Goal: Task Accomplishment & Management: Complete application form

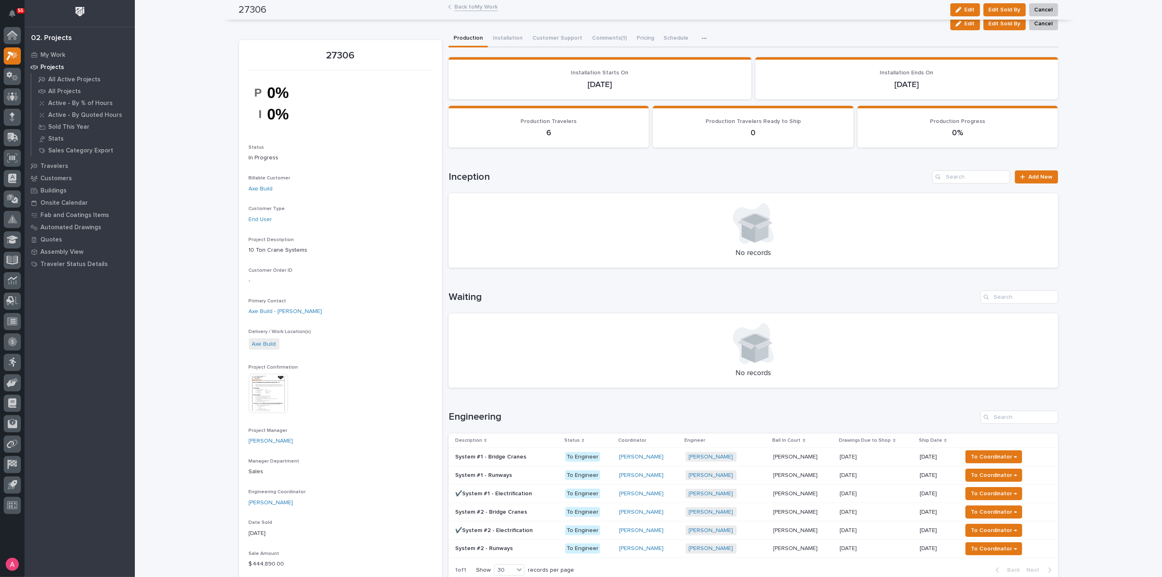
scroll to position [91, 0]
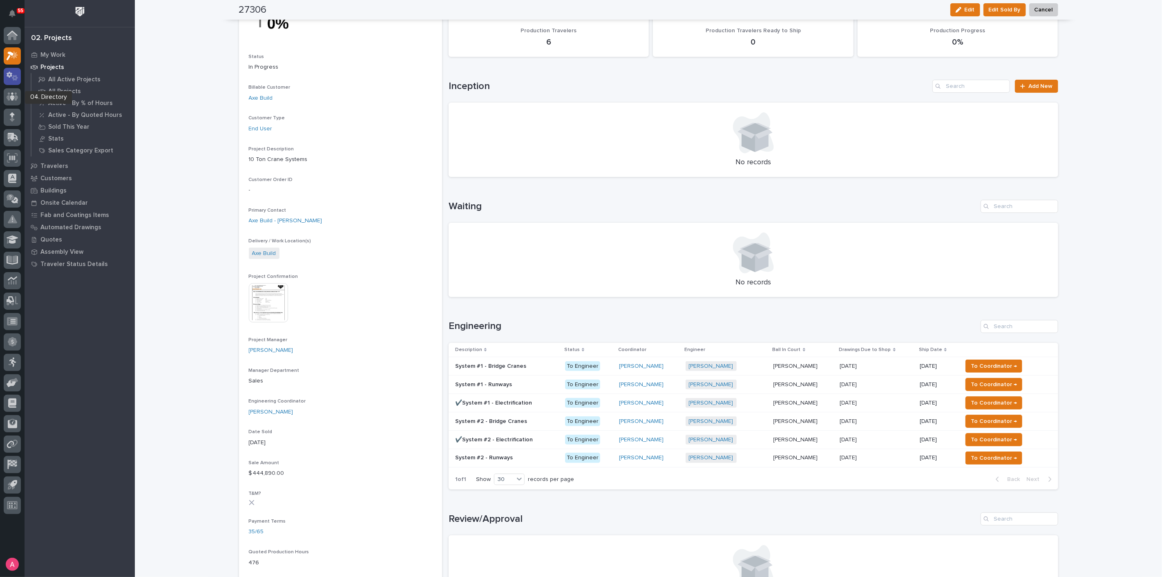
click at [14, 78] on icon at bounding box center [15, 78] width 6 height 6
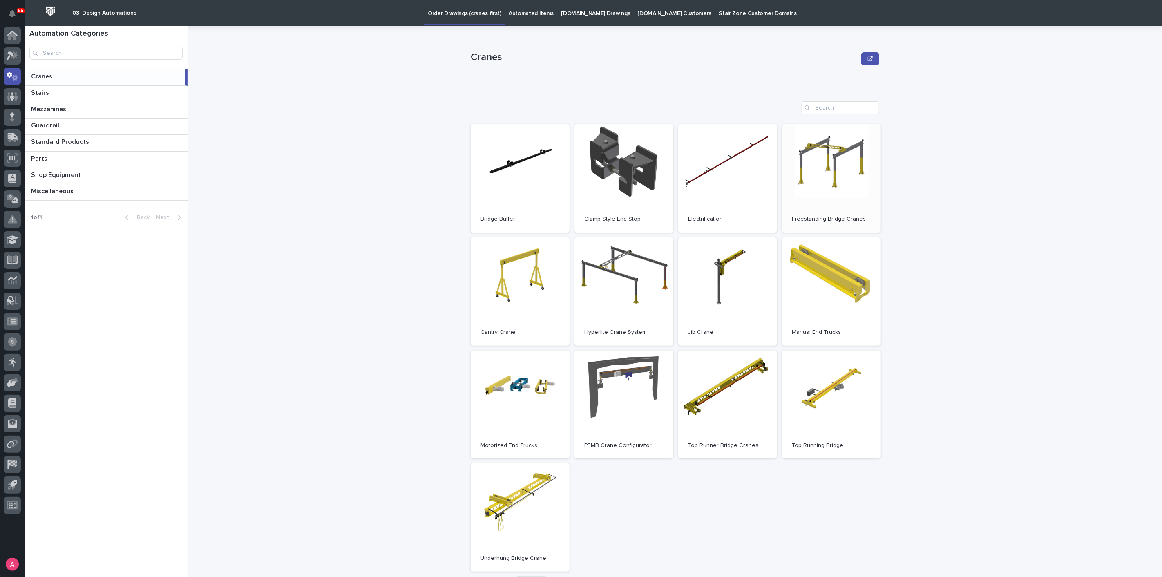
click at [820, 179] on link "Open" at bounding box center [831, 178] width 99 height 108
click at [8, 51] on icon at bounding box center [13, 55] width 12 height 9
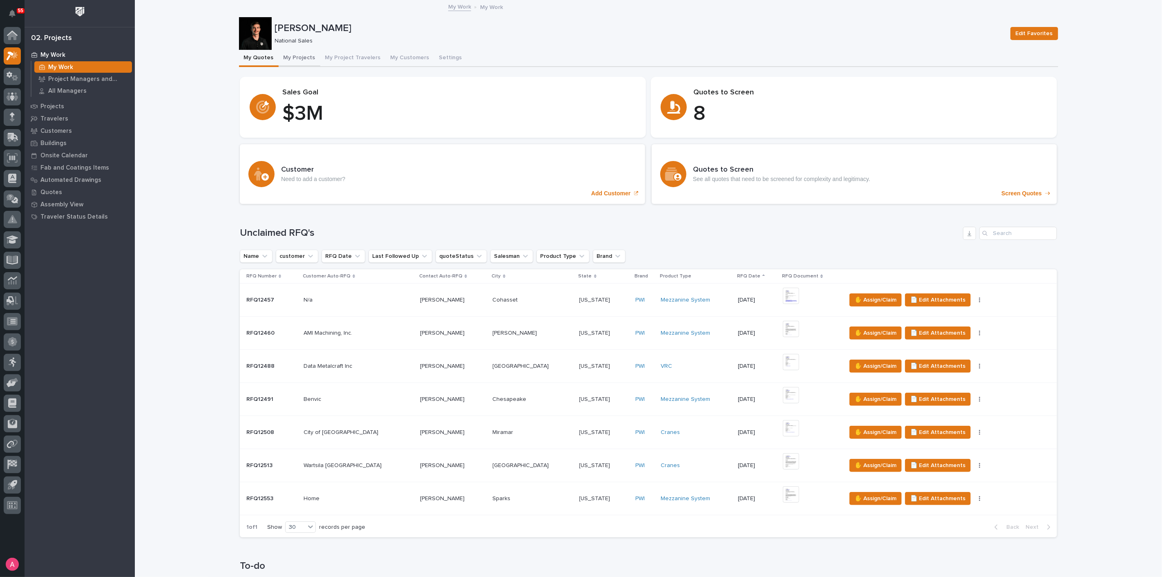
click at [291, 59] on button "My Projects" at bounding box center [300, 58] width 42 height 17
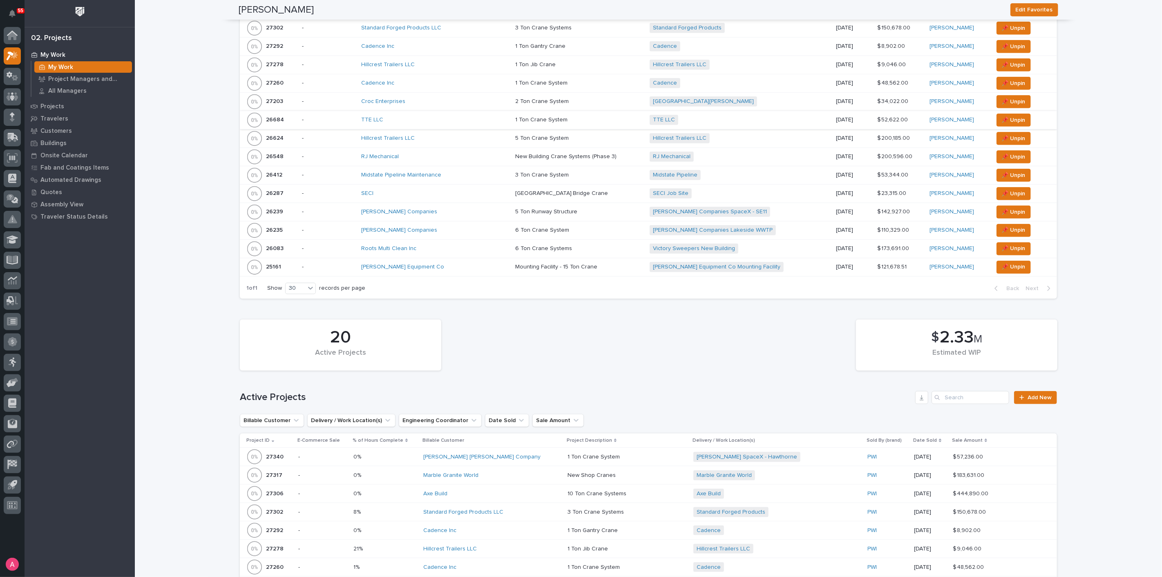
scroll to position [417, 0]
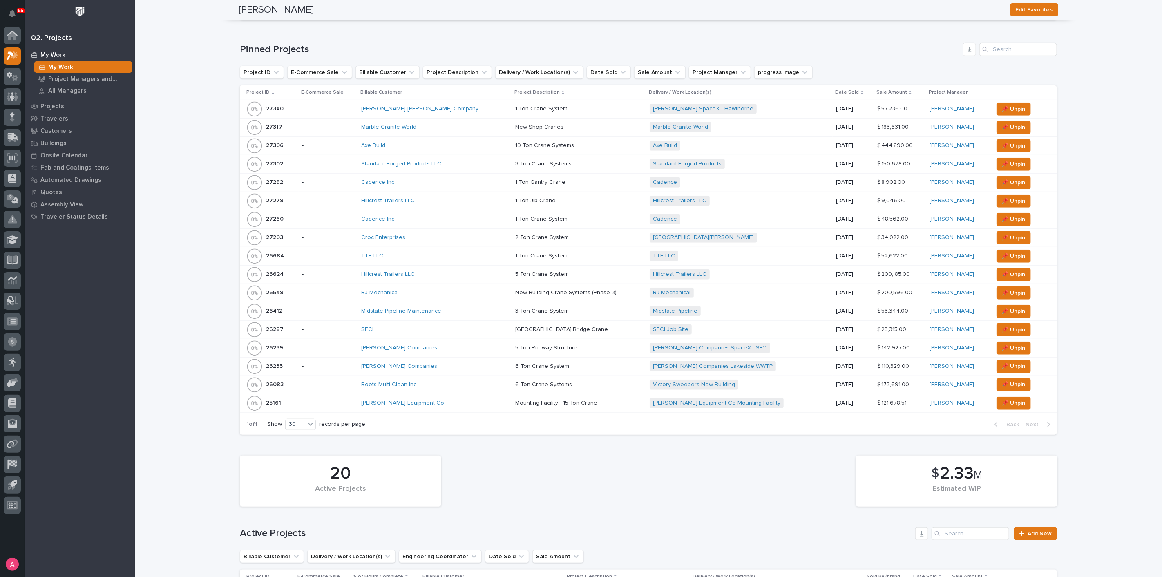
click at [460, 271] on div "Hillcrest Trailers LLC" at bounding box center [432, 274] width 143 height 7
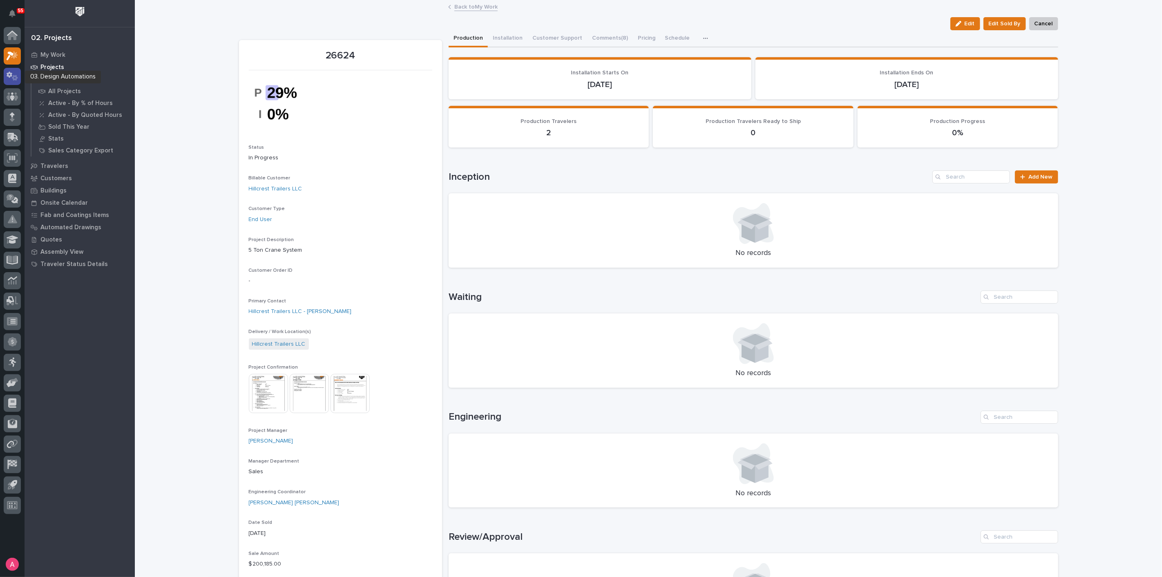
click at [16, 73] on icon at bounding box center [13, 76] width 12 height 9
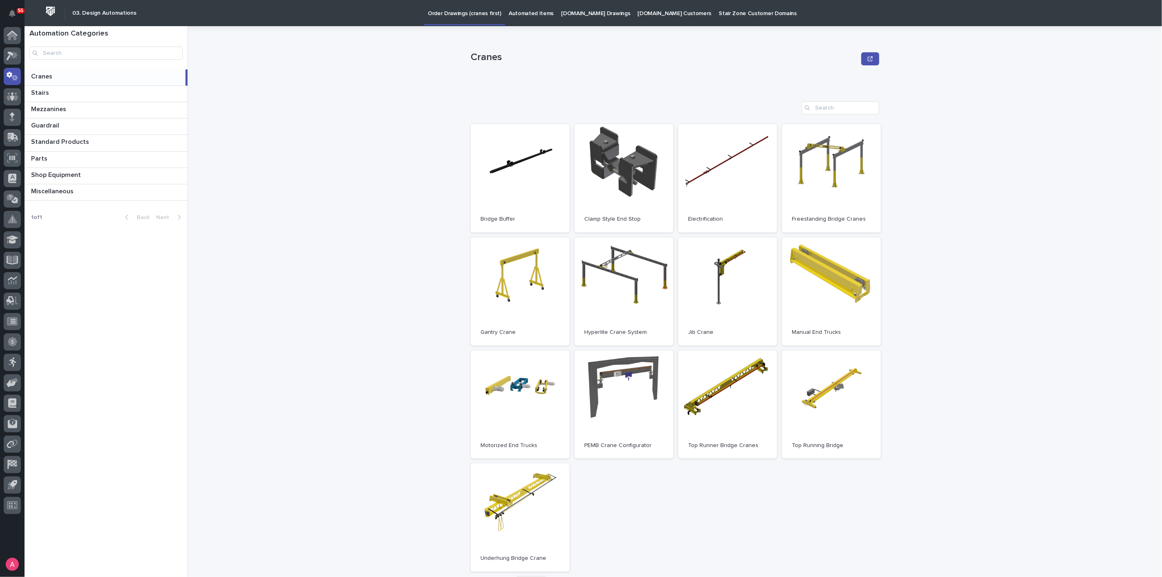
click at [521, 11] on p "Automated Items" at bounding box center [531, 8] width 45 height 17
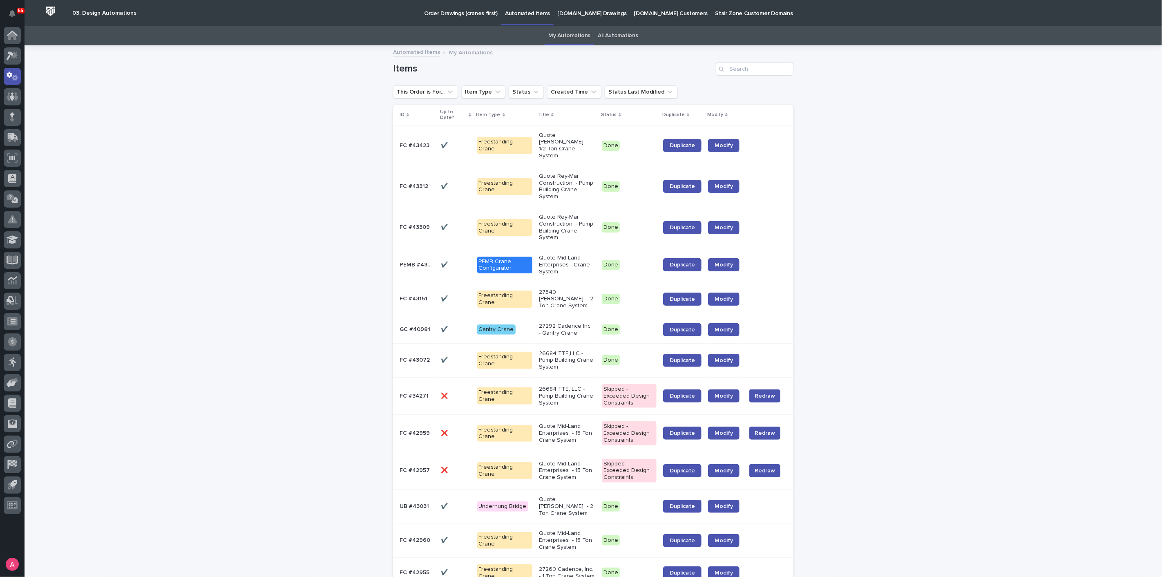
click at [572, 142] on p "Quote [PERSON_NAME] - 1/2 Ton Crane System" at bounding box center [567, 145] width 56 height 27
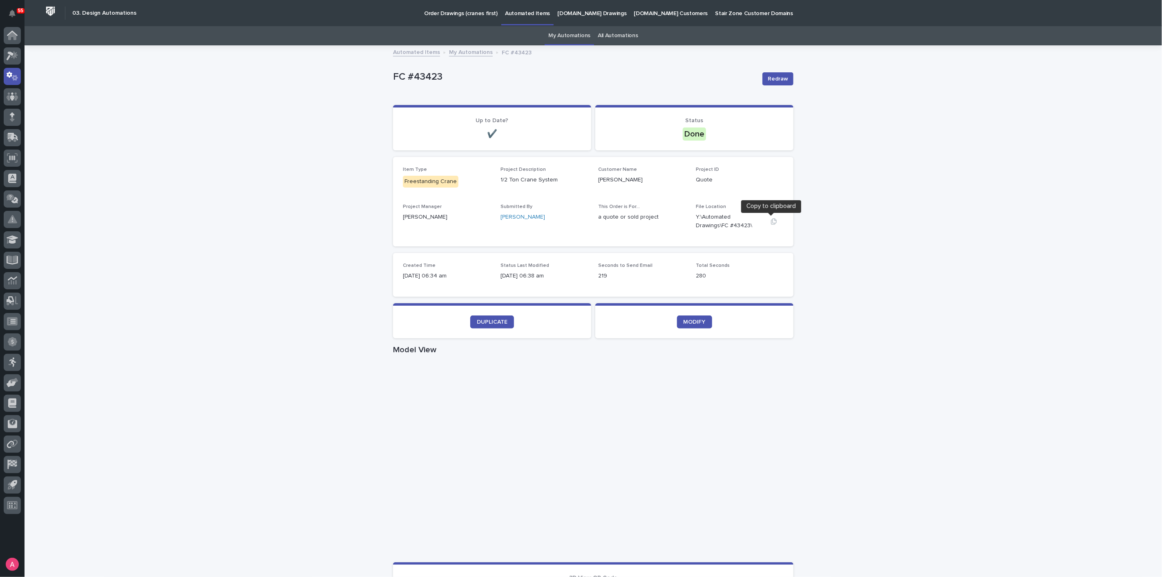
click at [771, 220] on icon "button" at bounding box center [774, 221] width 7 height 7
click at [18, 58] on div at bounding box center [12, 55] width 17 height 17
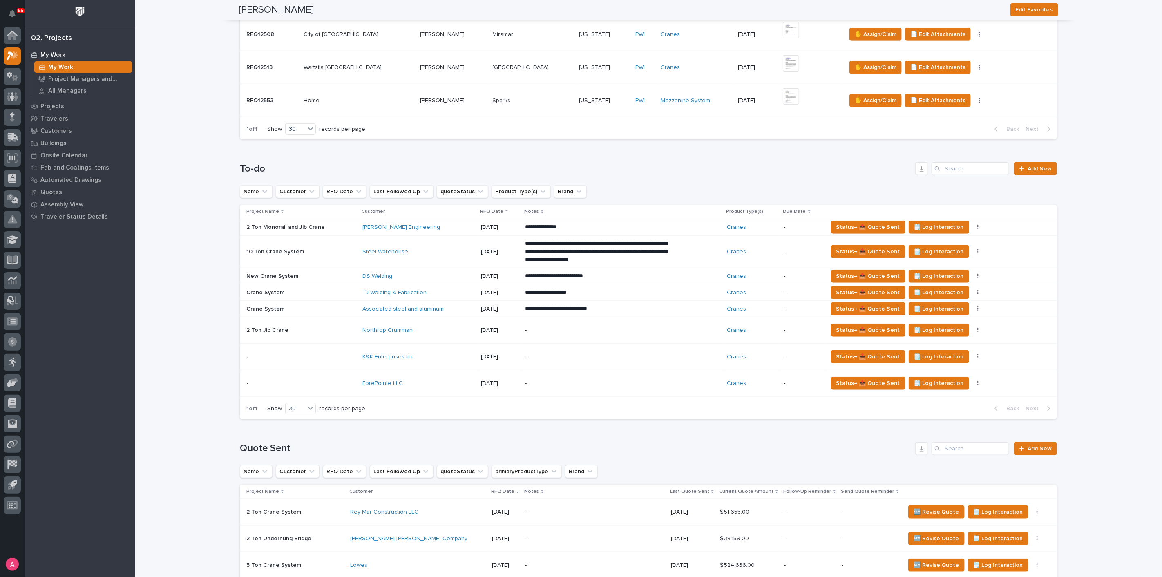
scroll to position [454, 0]
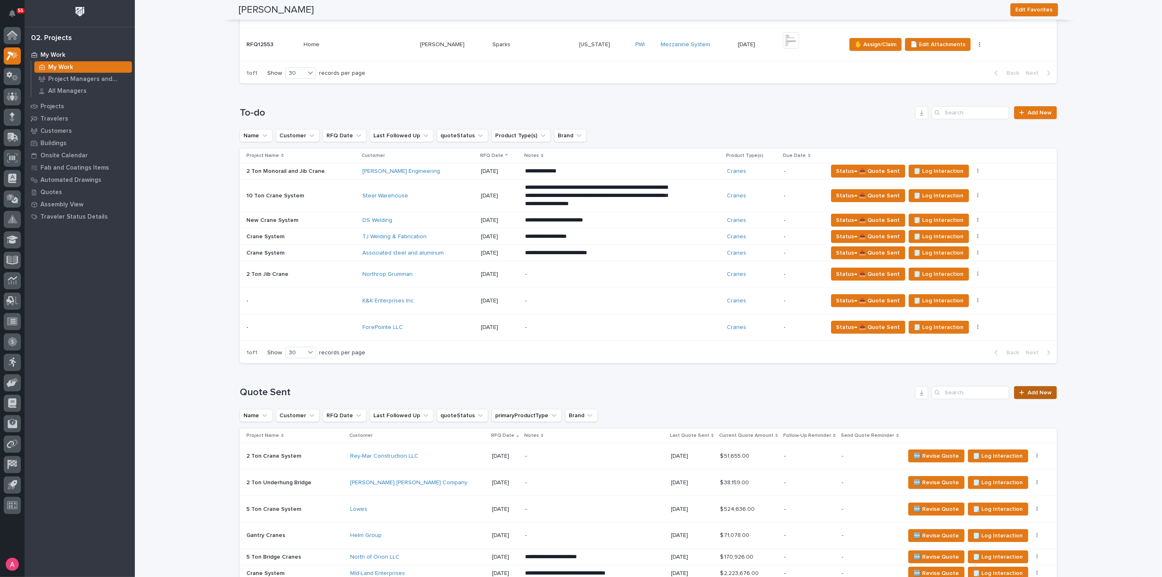
click at [1039, 393] on span "Add New" at bounding box center [1040, 393] width 24 height 6
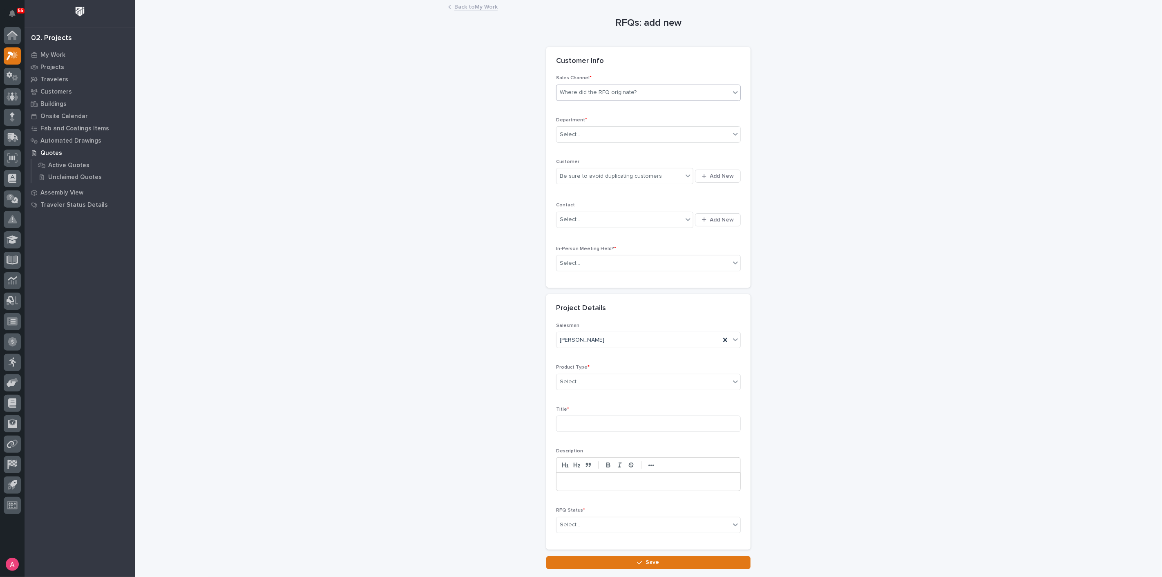
click at [638, 93] on div "Where did the RFQ originate?" at bounding box center [644, 92] width 174 height 13
click at [624, 117] on div "PWI" at bounding box center [645, 122] width 184 height 14
click at [613, 131] on div "Select..." at bounding box center [644, 134] width 174 height 13
click at [607, 147] on div "National Sales" at bounding box center [645, 150] width 184 height 14
click at [603, 170] on div "Be sure to avoid duplicating customers" at bounding box center [620, 176] width 126 height 13
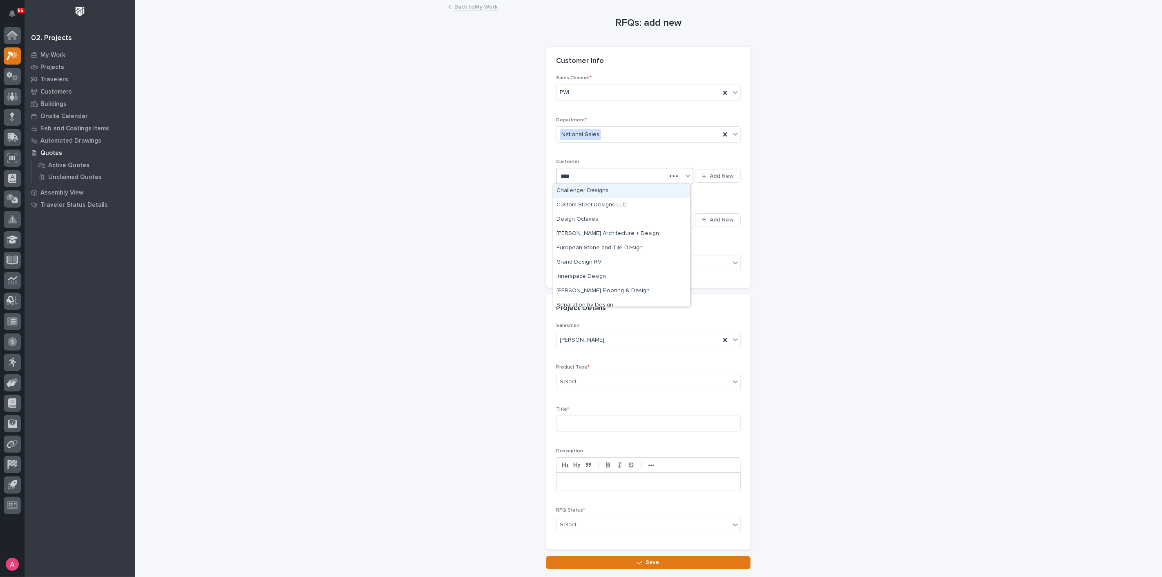
type input "*****"
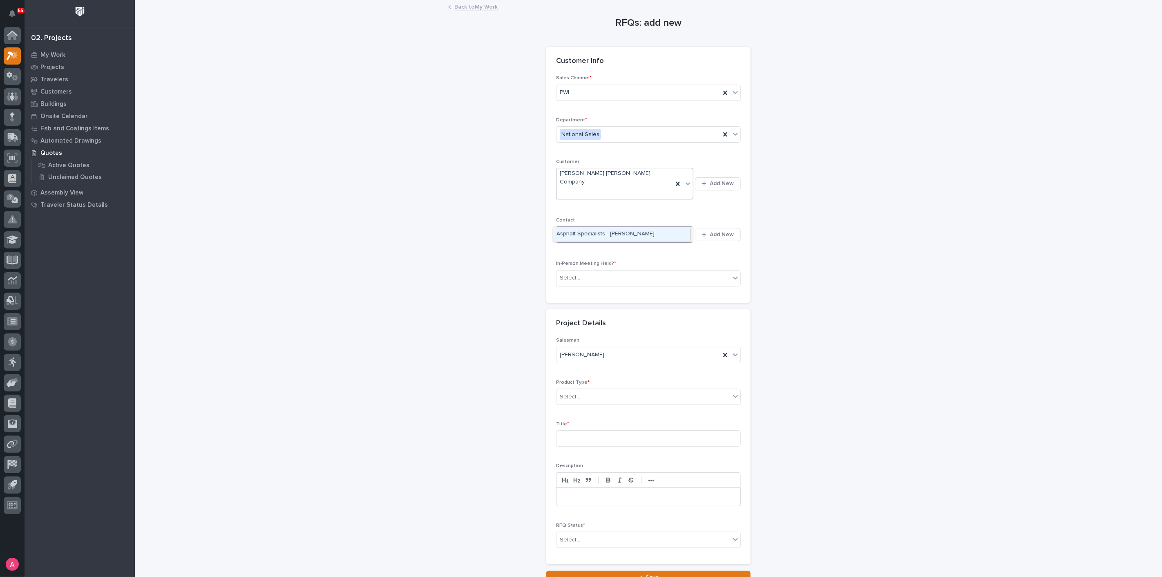
type input "*****"
click at [589, 271] on div "Select..." at bounding box center [644, 277] width 174 height 13
click at [584, 289] on div "No" at bounding box center [645, 292] width 184 height 14
click at [595, 390] on div "Select..." at bounding box center [644, 396] width 174 height 13
click at [595, 430] on input at bounding box center [648, 438] width 185 height 16
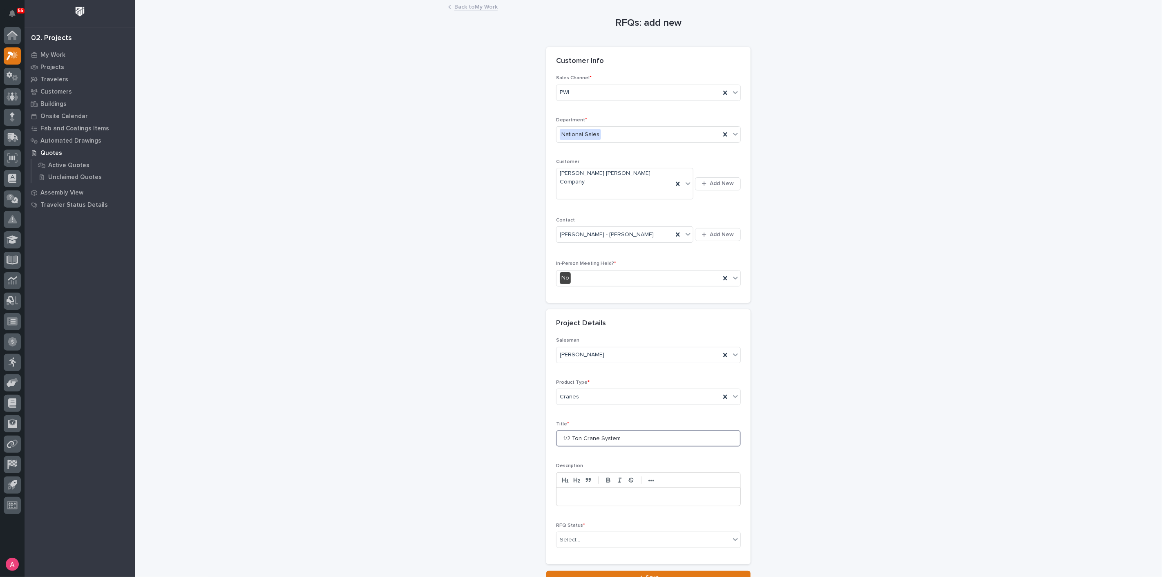
type input "1/2 Ton Crane System"
click at [596, 533] on div "Select..." at bounding box center [644, 539] width 174 height 13
click at [577, 449] on div "Quote Sent" at bounding box center [645, 450] width 184 height 14
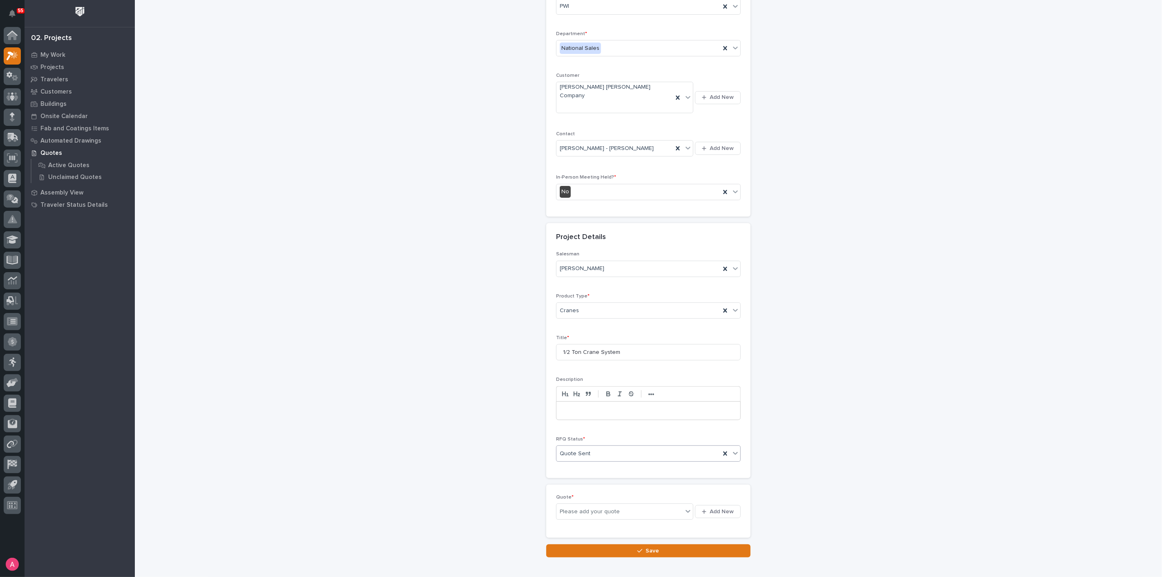
scroll to position [92, 0]
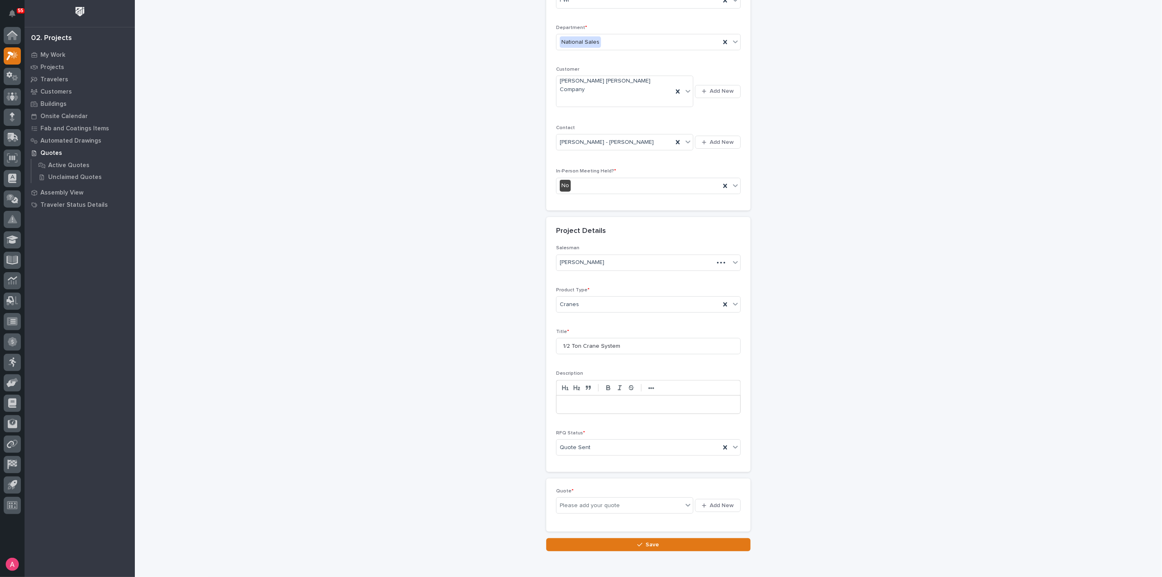
click at [741, 480] on div "Quote * Please add your quote Add New" at bounding box center [648, 504] width 204 height 53
click at [727, 502] on span "Add New" at bounding box center [722, 505] width 24 height 7
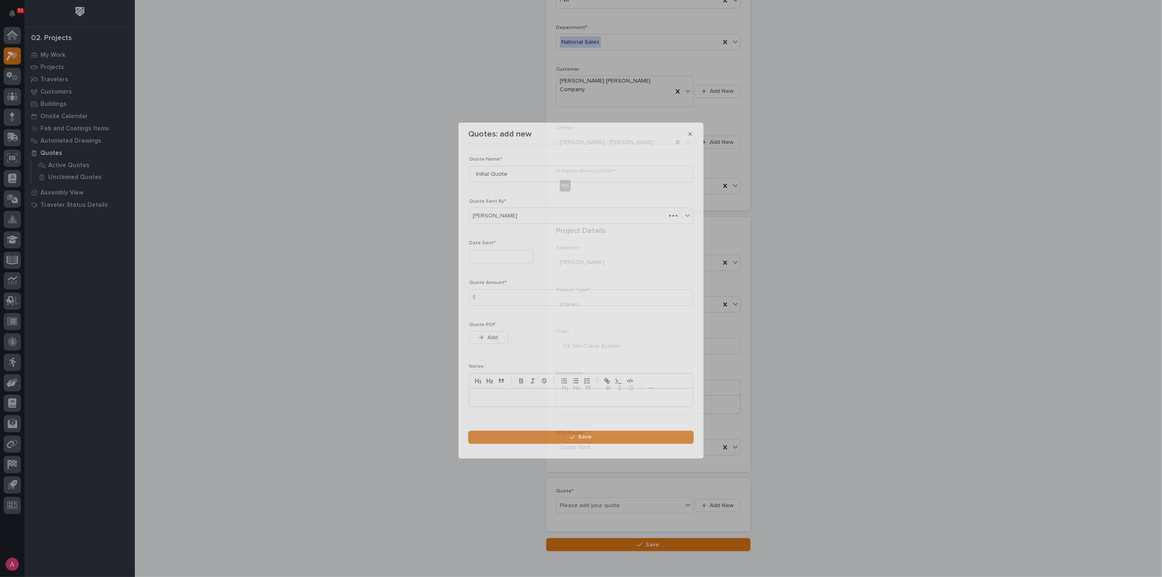
click at [515, 265] on div "Date Sent *" at bounding box center [581, 255] width 224 height 30
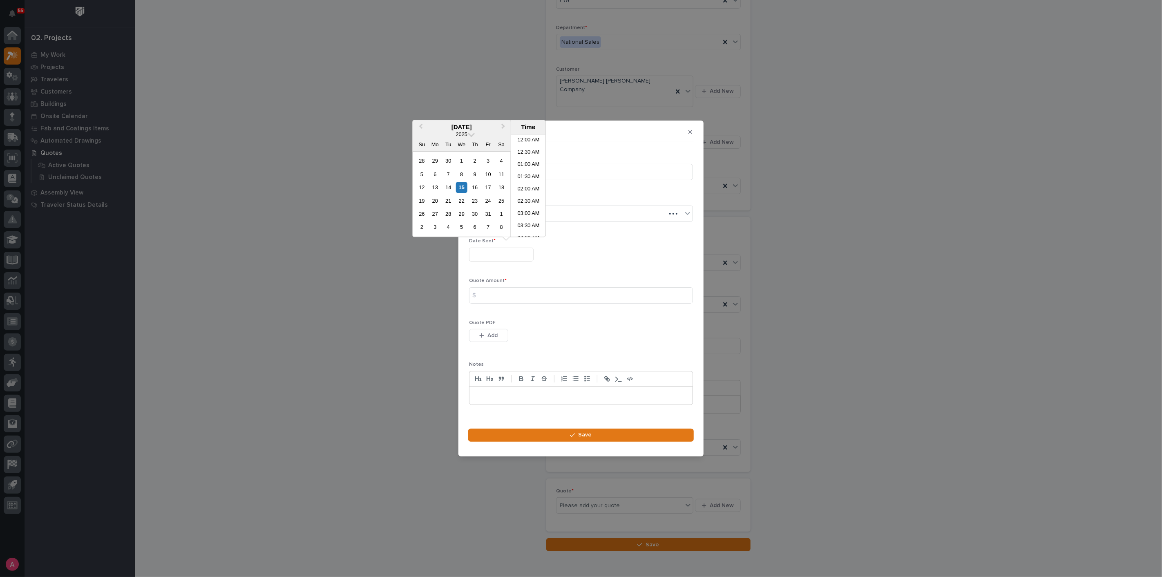
click at [512, 258] on input "text" at bounding box center [501, 255] width 65 height 14
click at [462, 188] on div "15" at bounding box center [461, 187] width 11 height 11
type input "**********"
click at [515, 291] on input at bounding box center [581, 295] width 224 height 16
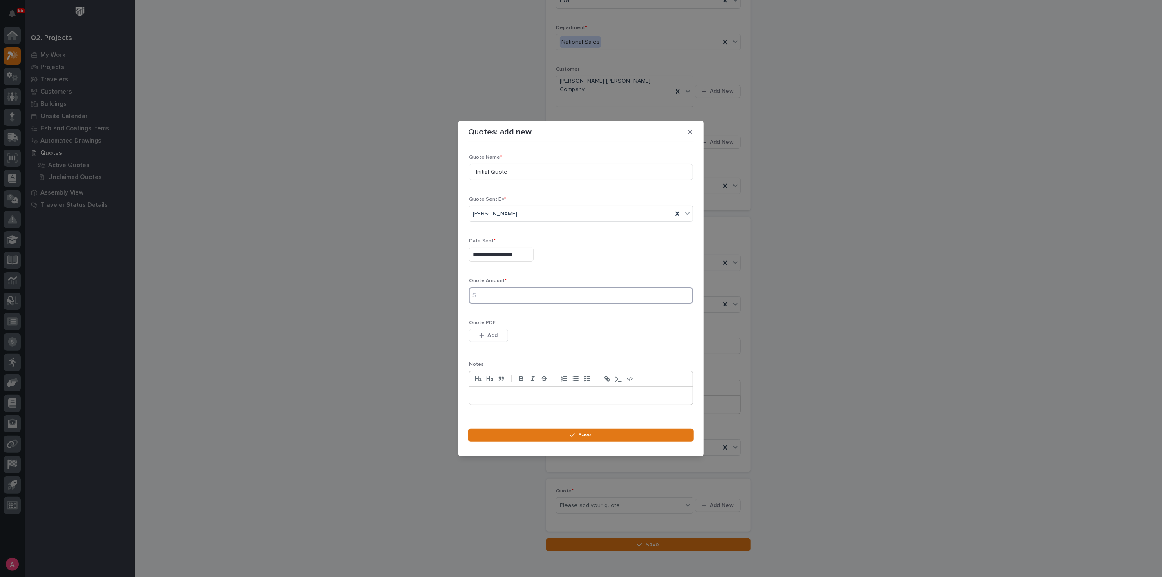
click at [505, 291] on input at bounding box center [581, 295] width 224 height 16
type input "34558"
click at [503, 339] on button "Add" at bounding box center [488, 335] width 39 height 13
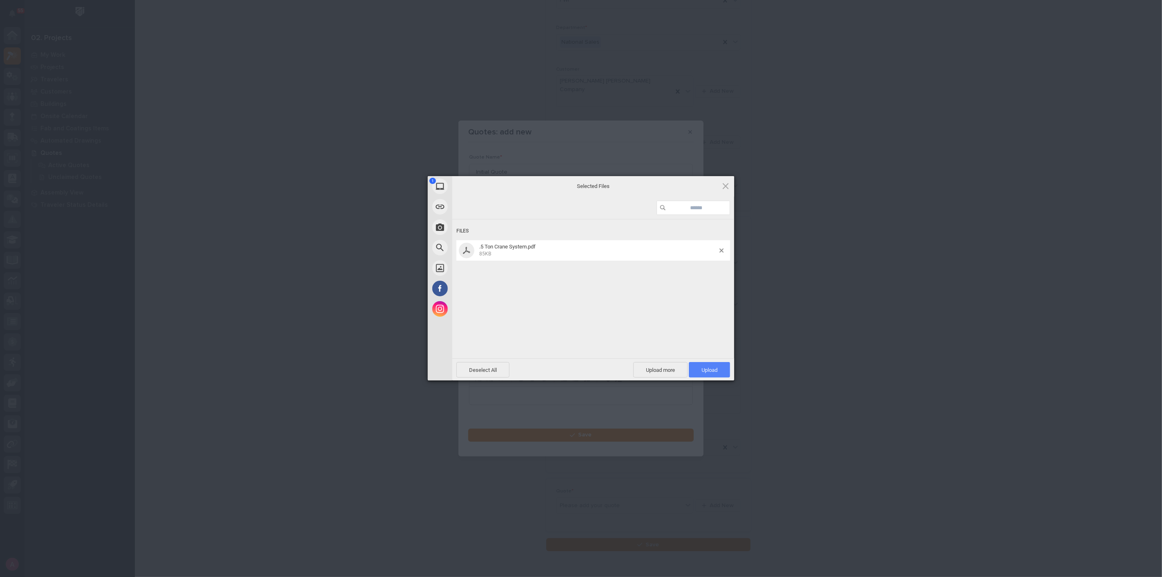
click at [703, 373] on span "Upload 1" at bounding box center [710, 370] width 16 height 6
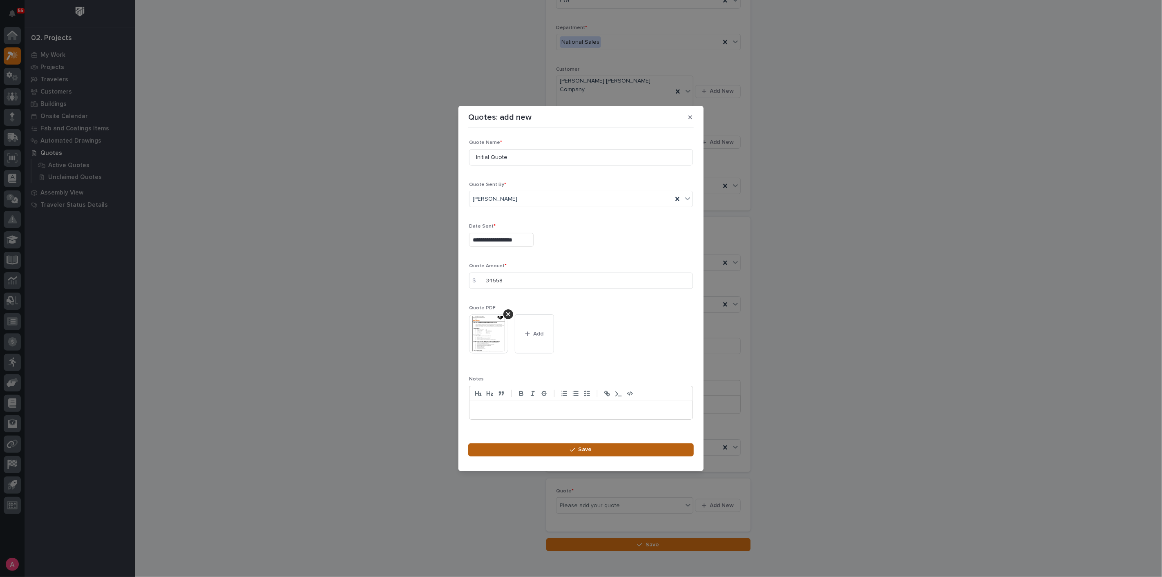
click at [577, 445] on button "Save" at bounding box center [581, 449] width 226 height 13
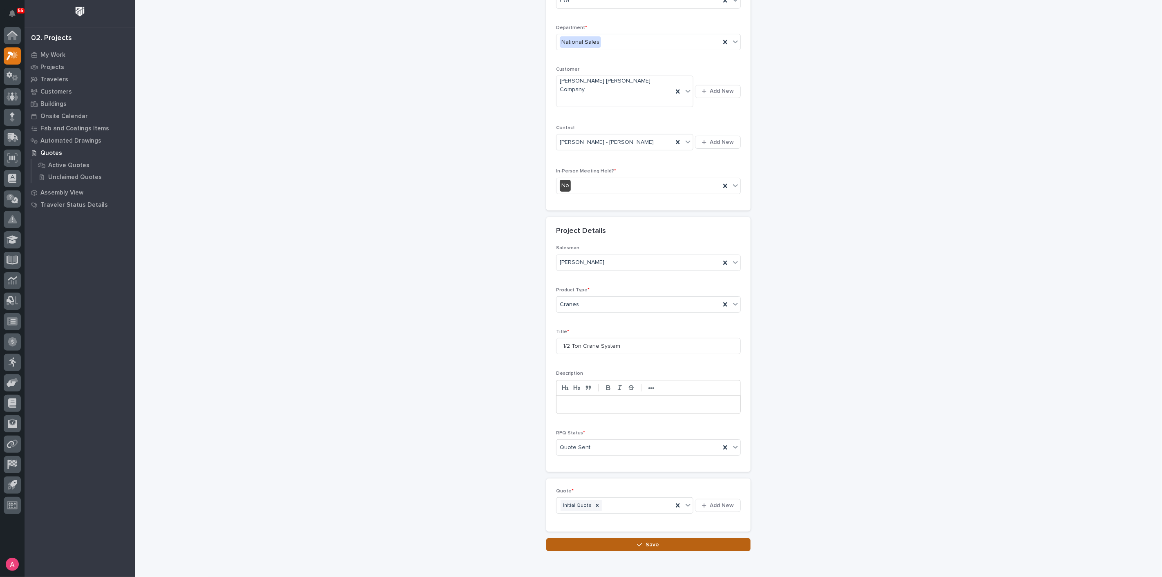
click at [629, 538] on button "Save" at bounding box center [648, 544] width 204 height 13
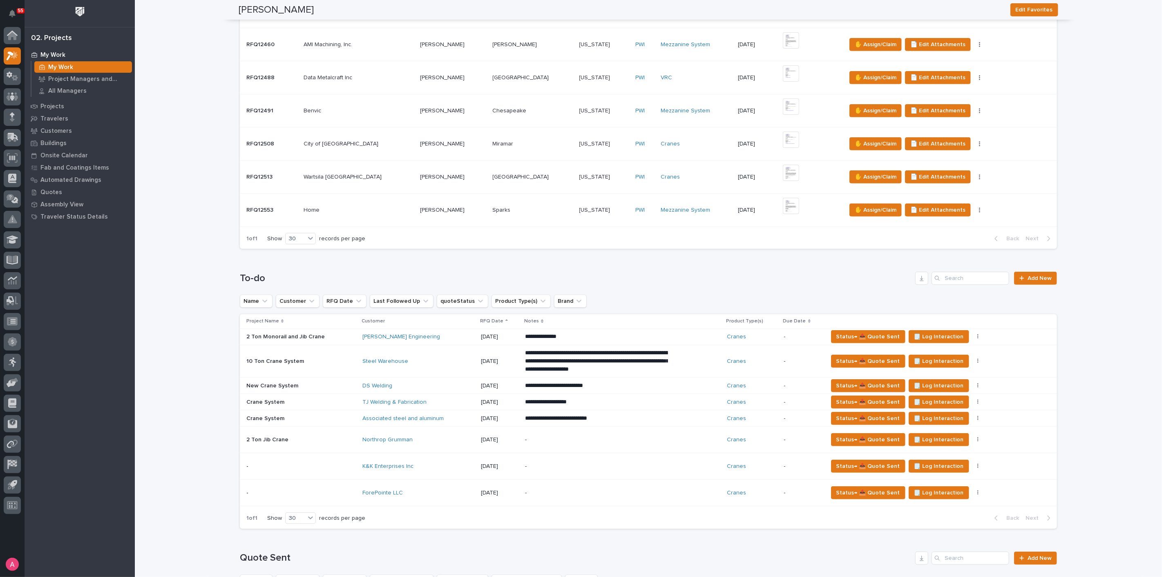
scroll to position [272, 0]
